Goal: Task Accomplishment & Management: Manage account settings

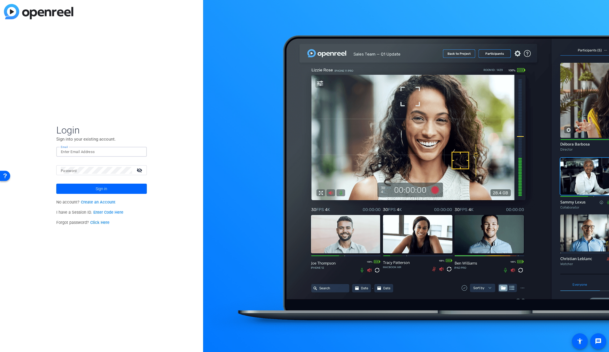
type input "[PERSON_NAME][EMAIL_ADDRESS][DOMAIN_NAME]"
click at [101, 189] on button "Sign in" at bounding box center [101, 188] width 91 height 10
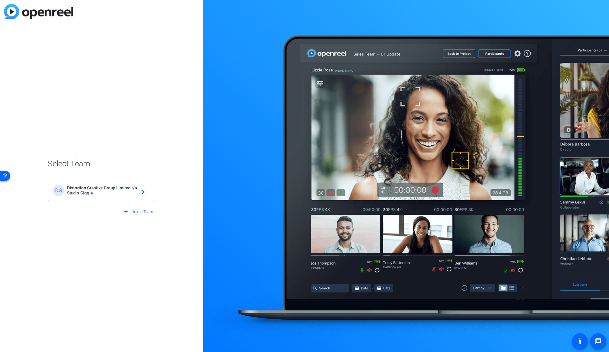
click at [77, 187] on span "Distortion Creative Group Limited t/a Studio Giggle" at bounding box center [102, 190] width 71 height 10
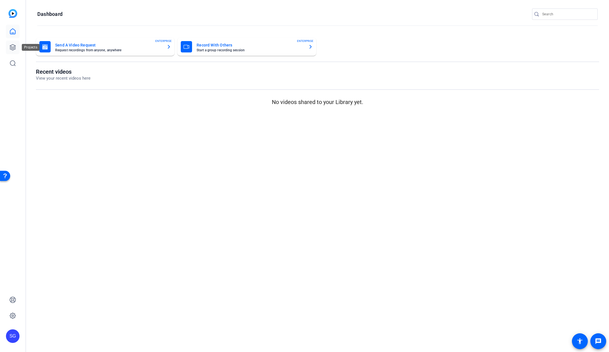
click at [11, 47] on icon at bounding box center [12, 47] width 7 height 7
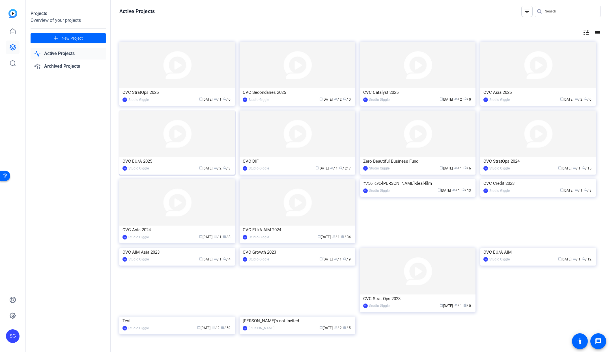
click at [195, 152] on img at bounding box center [177, 133] width 116 height 46
click at [181, 83] on img at bounding box center [177, 65] width 116 height 46
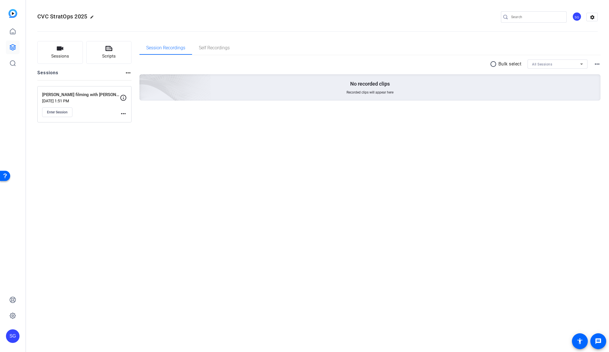
click at [95, 106] on div "[PERSON_NAME] filming with [PERSON_NAME], CEO [DATE] 1:51 PM Enter Session" at bounding box center [81, 103] width 78 height 25
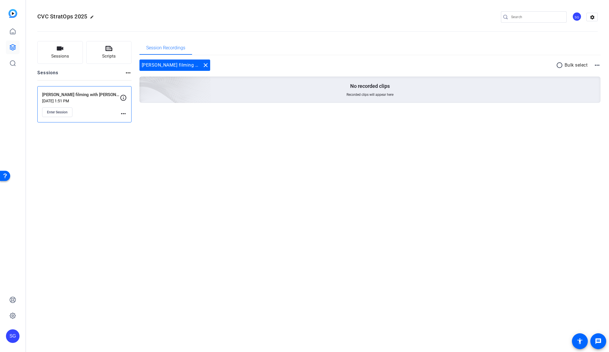
click at [126, 114] on mat-icon "more_horiz" at bounding box center [123, 113] width 7 height 7
click at [138, 120] on span "Edit Session" at bounding box center [138, 121] width 26 height 7
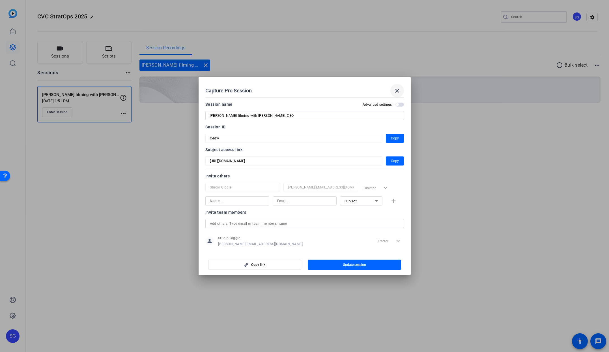
click at [397, 93] on mat-icon "close" at bounding box center [397, 90] width 7 height 7
